Goal: Task Accomplishment & Management: Use online tool/utility

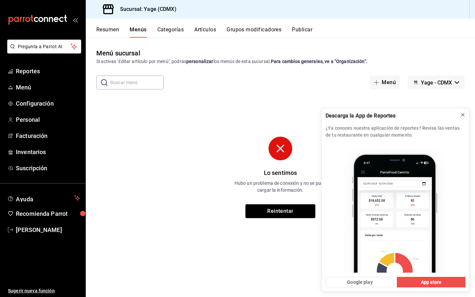
click at [463, 114] on icon at bounding box center [463, 114] width 5 height 5
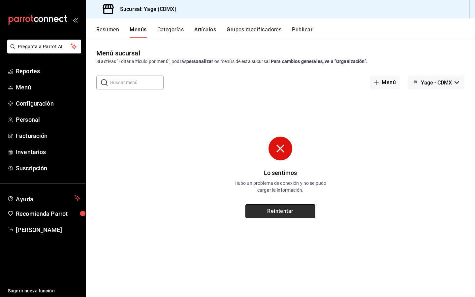
click at [297, 212] on button "Reintentar" at bounding box center [281, 211] width 70 height 14
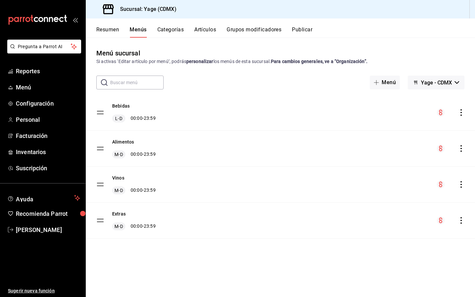
click at [206, 28] on button "Artículos" at bounding box center [205, 31] width 22 height 11
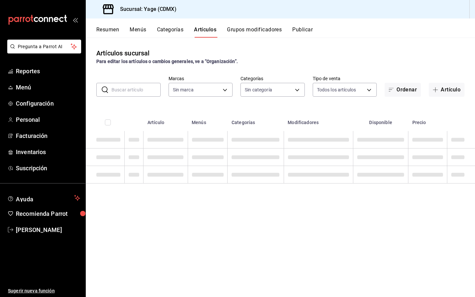
type input "06cb0a64-8285-4c72-99c3-503af89b09b3"
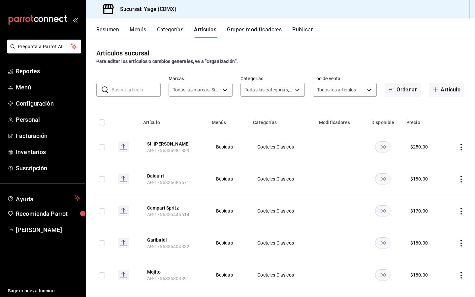
type input "c70509a1-2b1c-448b-a787-19f224bac728,17d59858-184d-4a7d-ae1b-e5b9eb919c5d,bf2a3…"
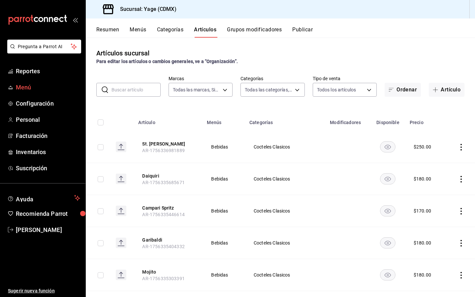
click at [20, 86] on span "Menú" at bounding box center [48, 87] width 64 height 9
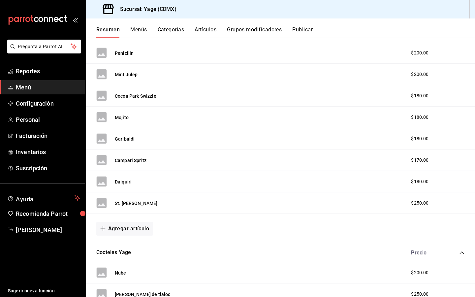
scroll to position [646, 0]
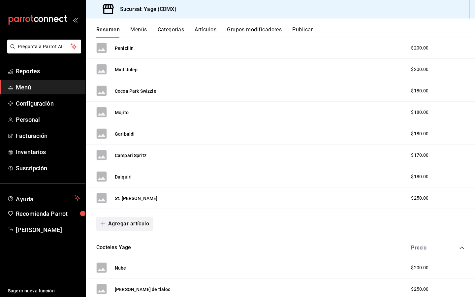
click at [134, 226] on button "Agregar artículo" at bounding box center [124, 224] width 57 height 14
click at [209, 213] on div at bounding box center [237, 148] width 475 height 297
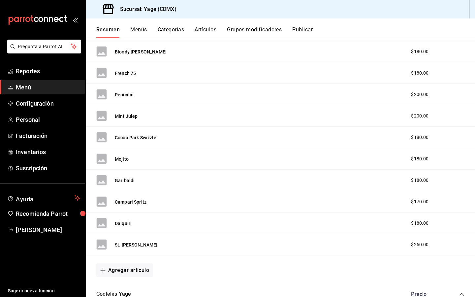
scroll to position [596, 0]
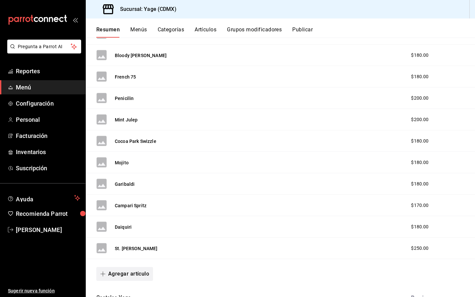
click at [103, 272] on icon "button" at bounding box center [102, 273] width 5 height 5
click at [124, 276] on li "Artículo nuevo" at bounding box center [122, 281] width 52 height 16
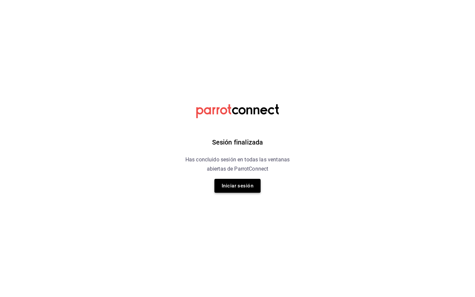
click at [239, 183] on button "Iniciar sesión" at bounding box center [238, 186] width 46 height 14
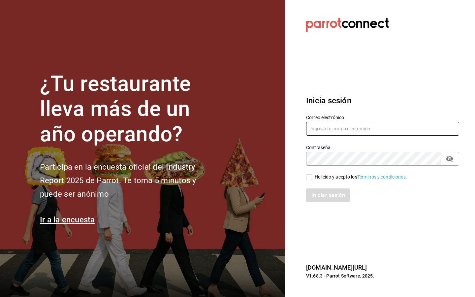
type input "[EMAIL_ADDRESS][DOMAIN_NAME]"
click at [364, 127] on input "[EMAIL_ADDRESS][DOMAIN_NAME]" at bounding box center [382, 129] width 153 height 14
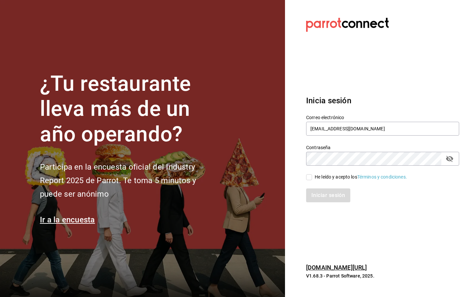
click at [310, 177] on input "He leído y acepto los Términos y condiciones." at bounding box center [309, 177] width 6 height 6
checkbox input "true"
click at [323, 196] on button "Iniciar sesión" at bounding box center [328, 196] width 45 height 14
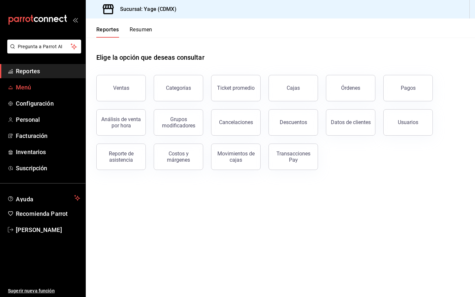
click at [18, 87] on span "Menú" at bounding box center [48, 87] width 64 height 9
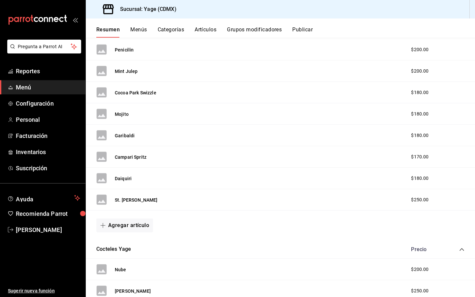
scroll to position [646, 0]
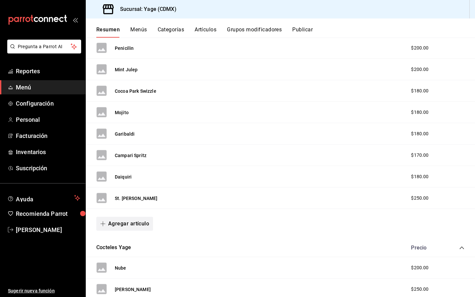
click at [134, 225] on button "Agregar artículo" at bounding box center [124, 224] width 57 height 14
click at [127, 254] on li "Artículo nuevo" at bounding box center [122, 258] width 52 height 16
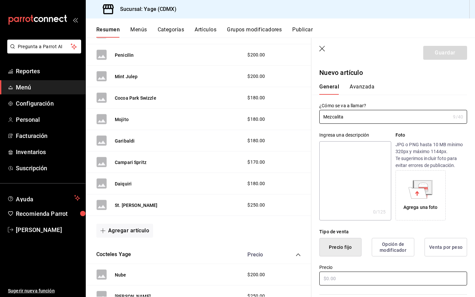
type input "Mezcalita"
click at [345, 277] on input "text" at bounding box center [394, 279] width 148 height 14
type input "$180.00"
click at [392, 246] on button "Opción de modificador" at bounding box center [393, 247] width 43 height 18
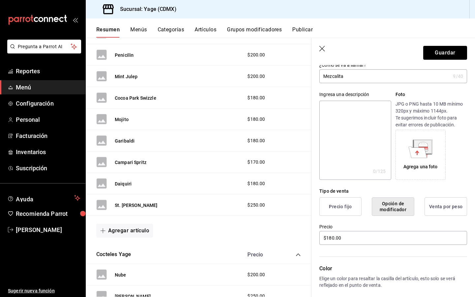
scroll to position [47, 0]
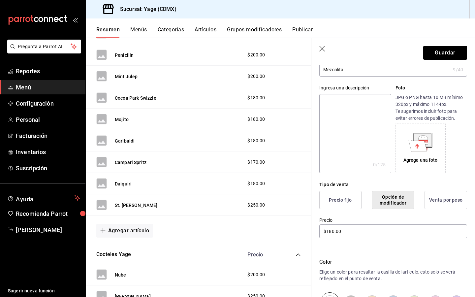
click at [340, 197] on button "Precio fijo" at bounding box center [341, 200] width 42 height 18
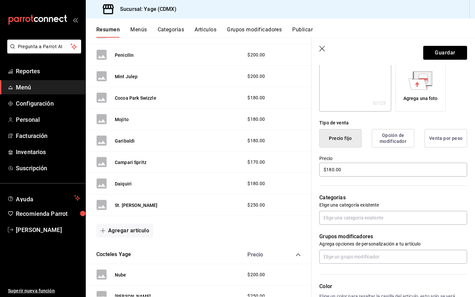
scroll to position [146, 0]
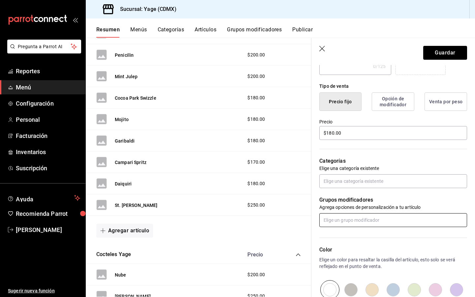
click at [352, 217] on input "text" at bounding box center [394, 220] width 148 height 14
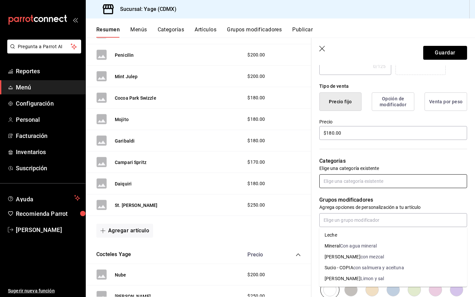
click at [337, 179] on input "text" at bounding box center [394, 181] width 148 height 14
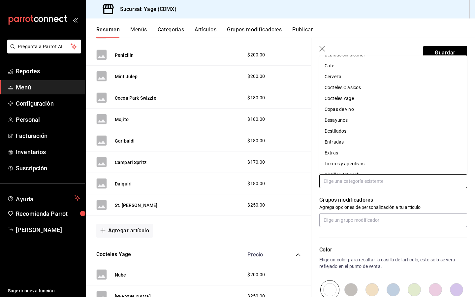
scroll to position [8, 0]
click at [345, 90] on li "Cocteles Clasicos" at bounding box center [394, 88] width 148 height 11
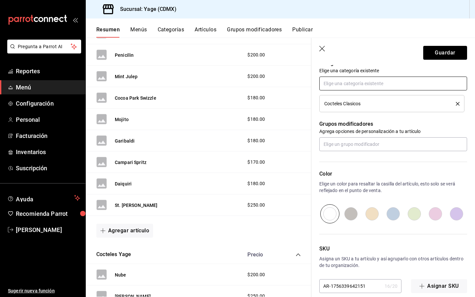
scroll to position [253, 0]
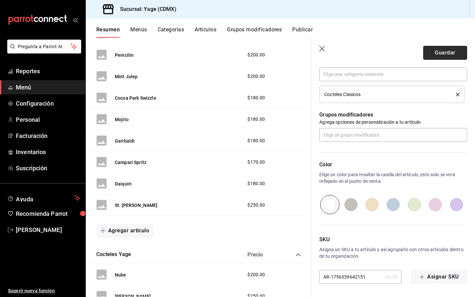
click at [454, 53] on button "Guardar" at bounding box center [446, 53] width 44 height 14
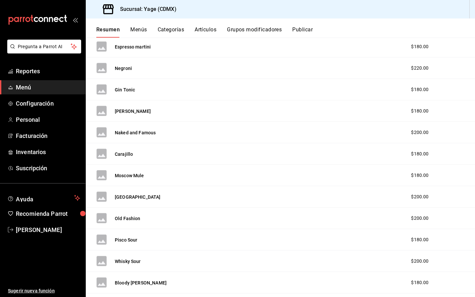
scroll to position [219, 0]
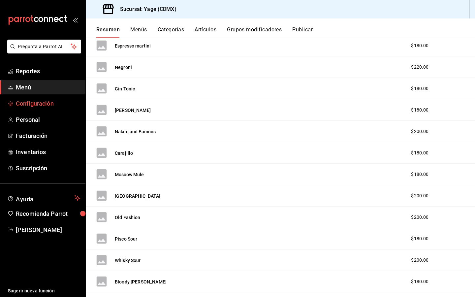
click at [40, 103] on span "Configuración" at bounding box center [48, 103] width 64 height 9
